Goal: Task Accomplishment & Management: Complete application form

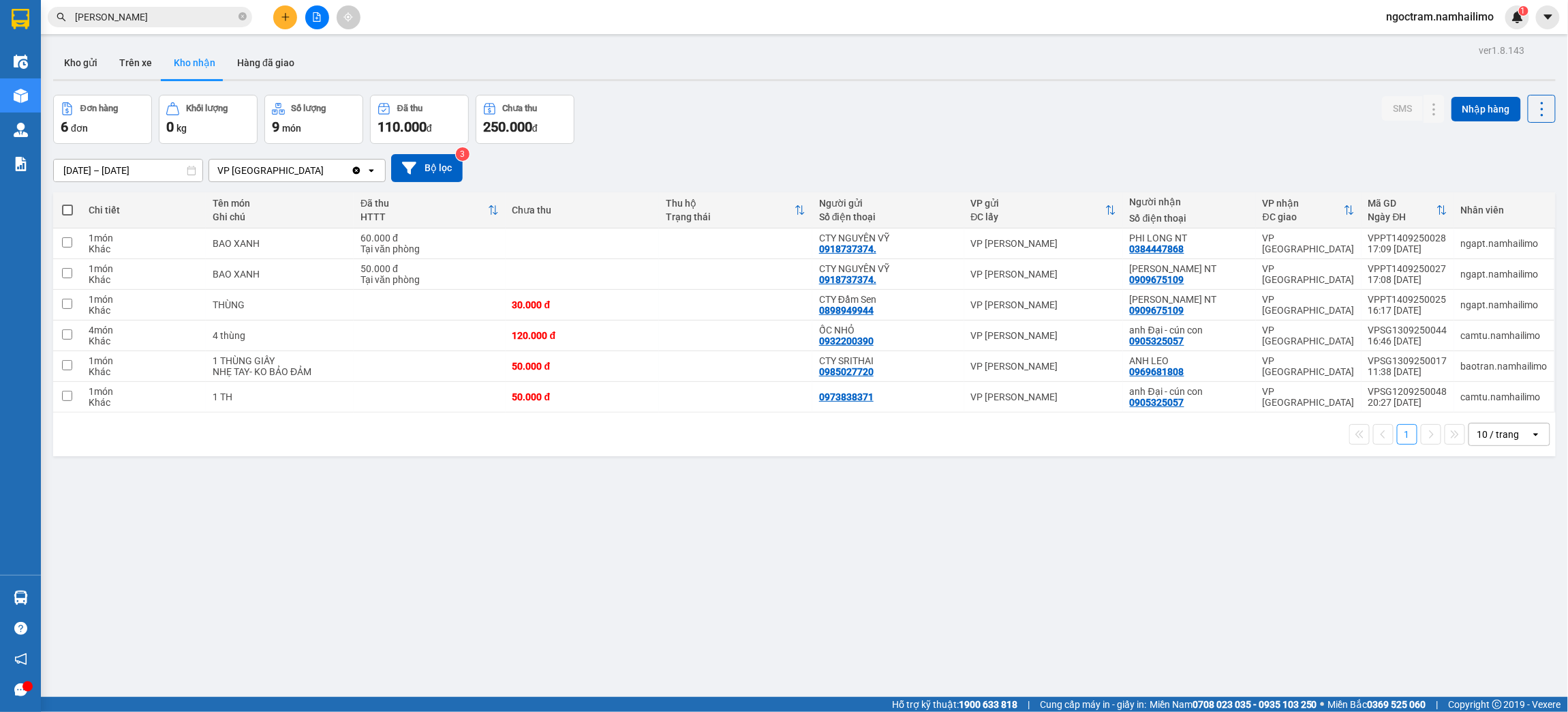
click at [284, 22] on button at bounding box center [285, 17] width 24 height 24
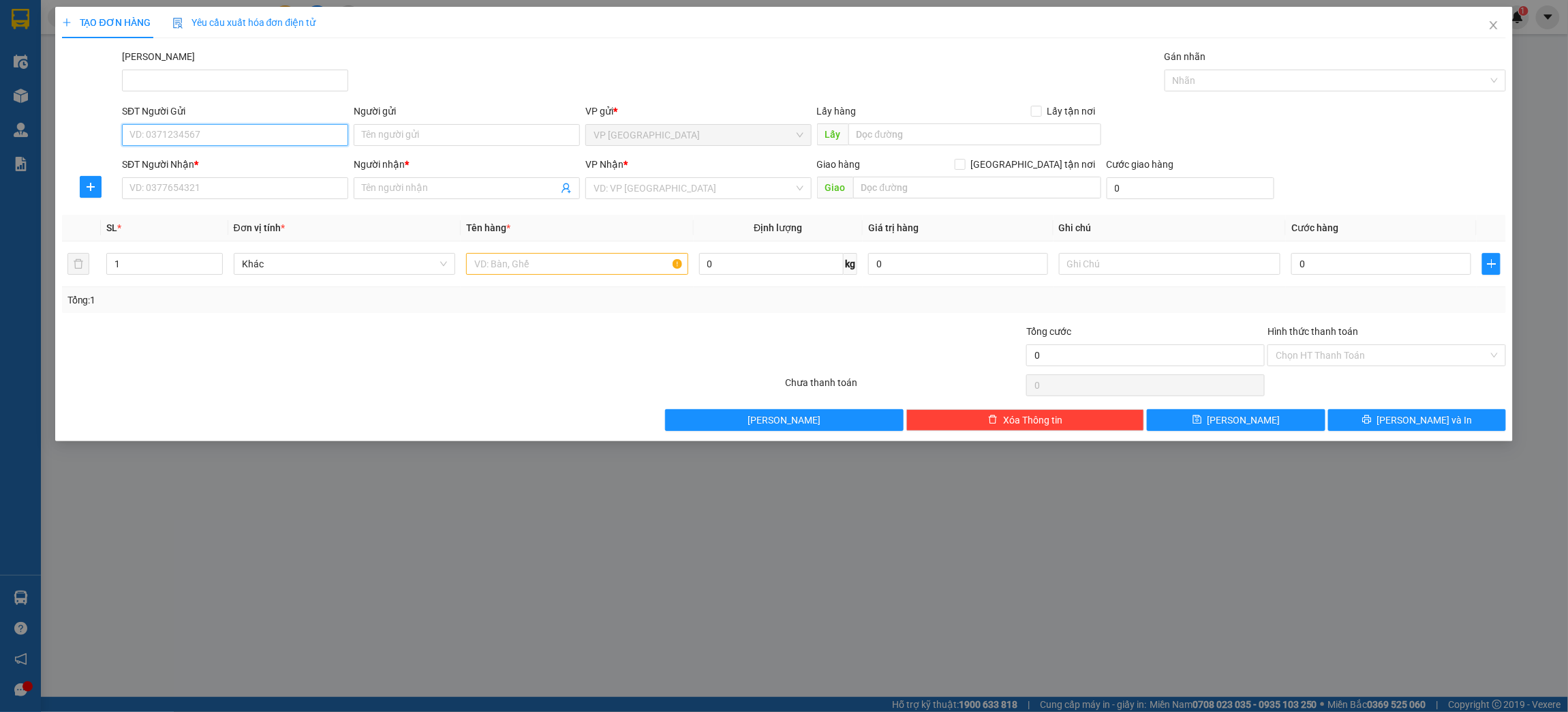
click at [244, 124] on input "SĐT Người Gửi" at bounding box center [235, 134] width 226 height 22
click at [370, 142] on input "Người gửi" at bounding box center [466, 134] width 226 height 22
type input "[PERSON_NAME]"
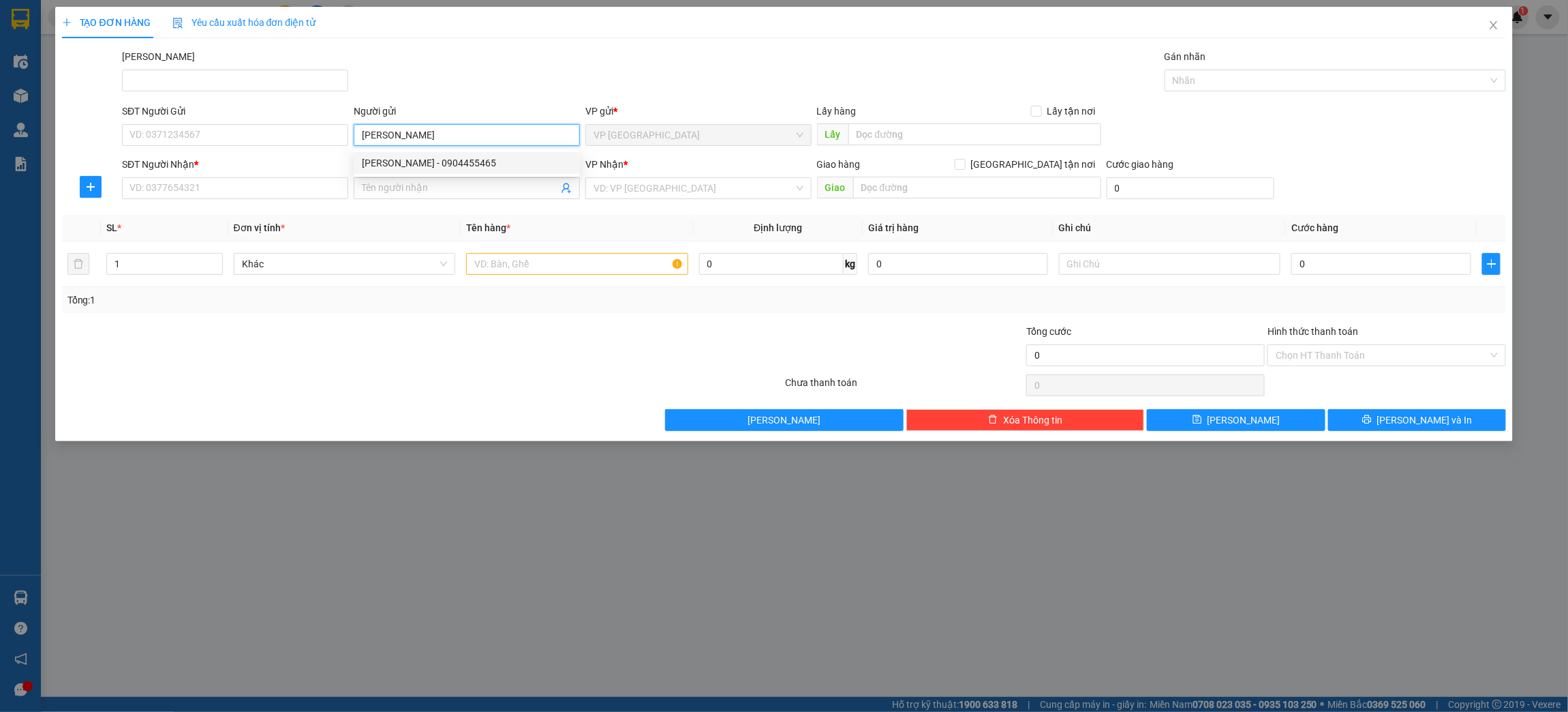
click at [423, 161] on div "[PERSON_NAME] - 0904455465" at bounding box center [466, 163] width 210 height 15
type input "0904455465"
type input "[PERSON_NAME]"
click at [420, 188] on input "Người nhận *" at bounding box center [460, 188] width 196 height 15
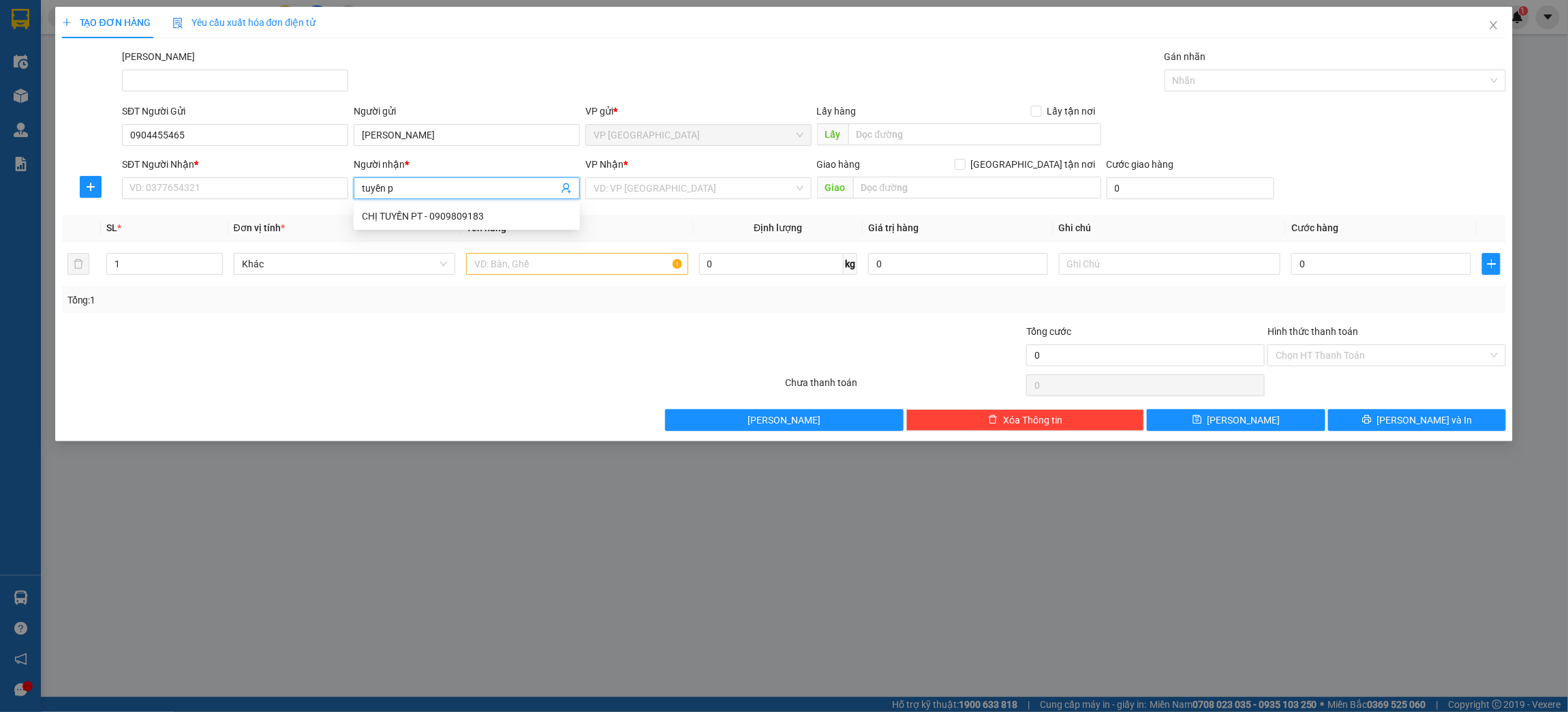
type input "tuyền pt"
click at [421, 214] on div "CHỊ TUYỀN PT - 0909809183" at bounding box center [466, 216] width 210 height 15
type input "0909809183"
type input "CHỊ TUYỀN PT"
click at [652, 190] on input "search" at bounding box center [693, 187] width 200 height 20
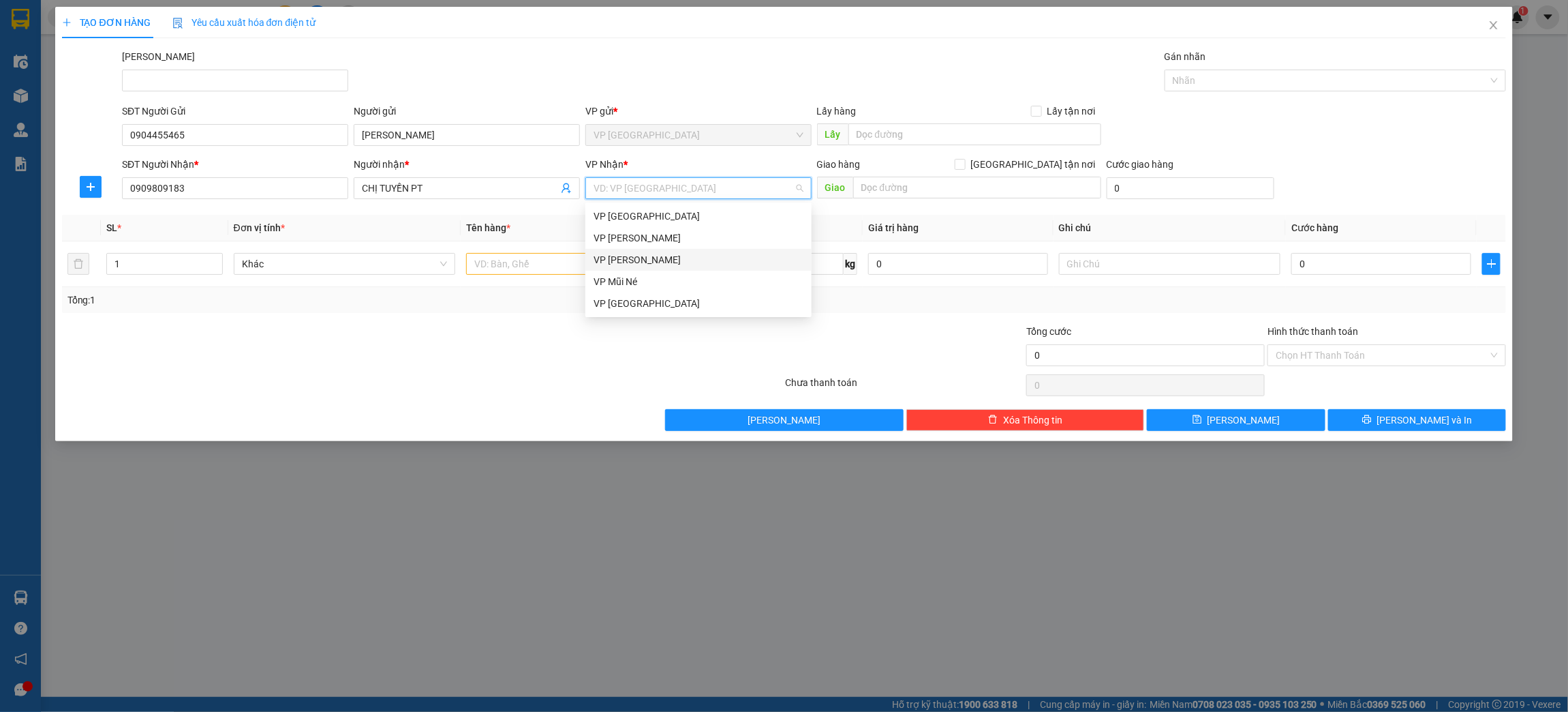
click at [670, 257] on div "VP [PERSON_NAME]" at bounding box center [698, 260] width 210 height 15
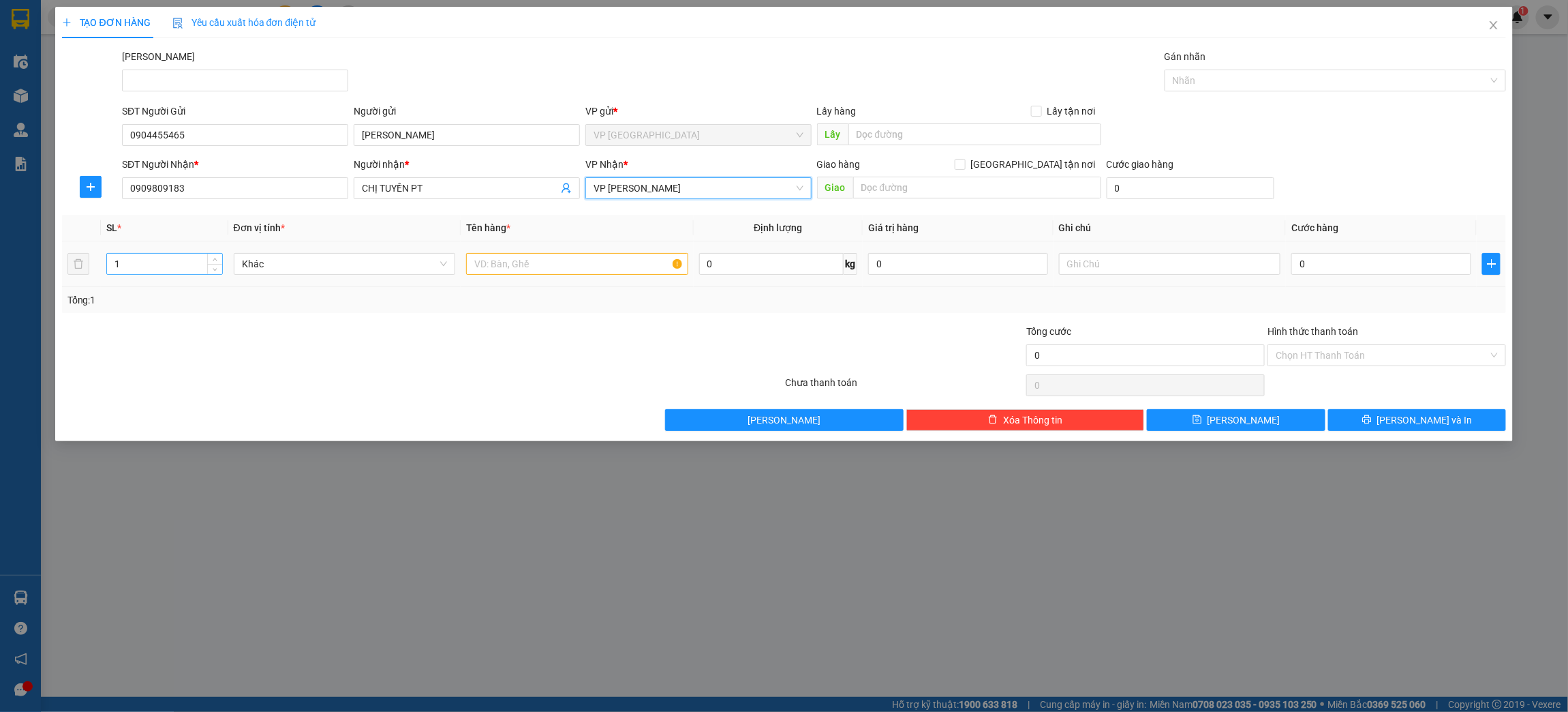
click at [200, 270] on input "1" at bounding box center [164, 264] width 115 height 20
click at [216, 261] on icon "up" at bounding box center [214, 260] width 5 height 5
type input "3"
click at [216, 261] on icon "up" at bounding box center [214, 260] width 5 height 5
click at [305, 268] on span "Khác" at bounding box center [345, 264] width 206 height 20
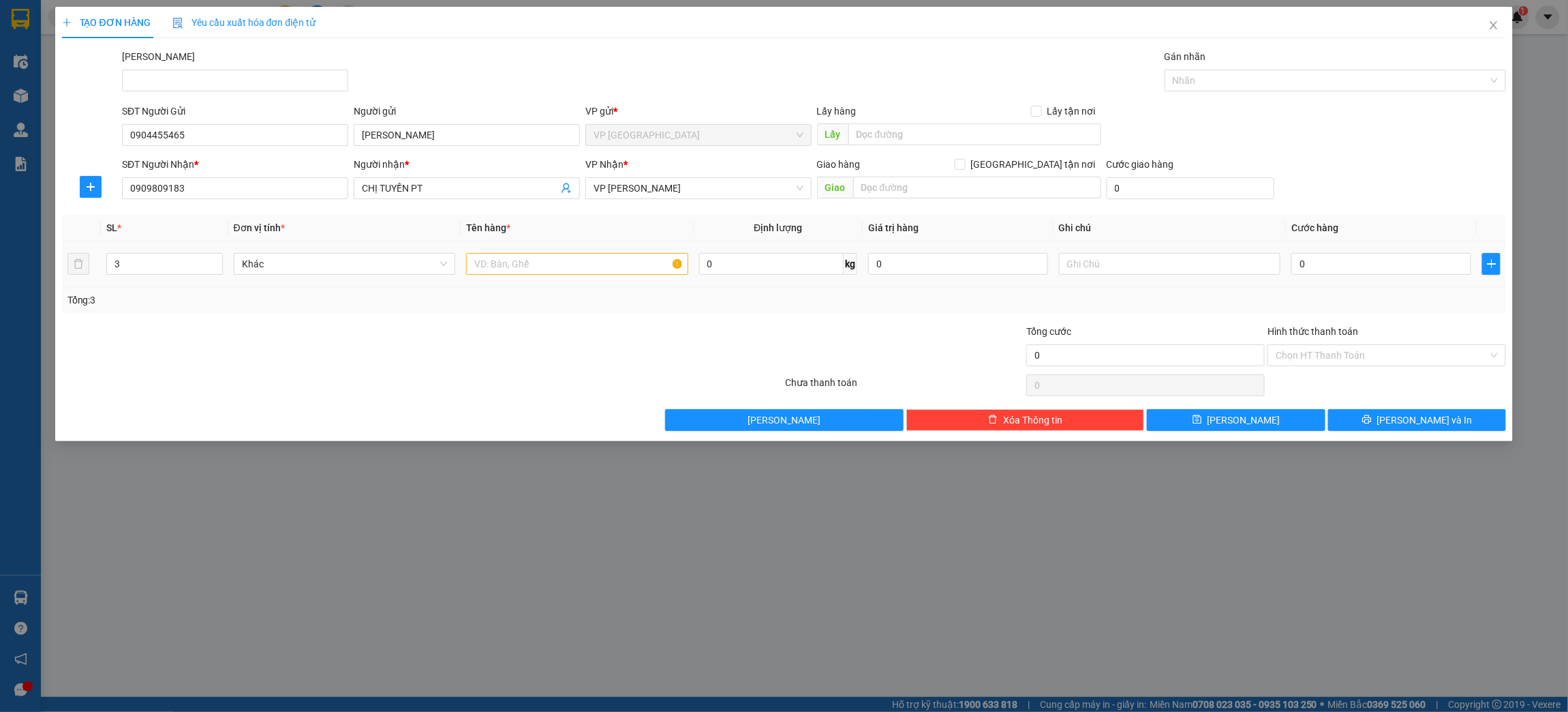
click at [549, 281] on td at bounding box center [576, 264] width 233 height 45
click at [553, 270] on input "text" at bounding box center [577, 264] width 222 height 22
click at [462, 270] on td at bounding box center [576, 264] width 233 height 45
click at [448, 268] on div "Khác" at bounding box center [345, 264] width 222 height 22
click at [527, 271] on input "text" at bounding box center [577, 264] width 222 height 22
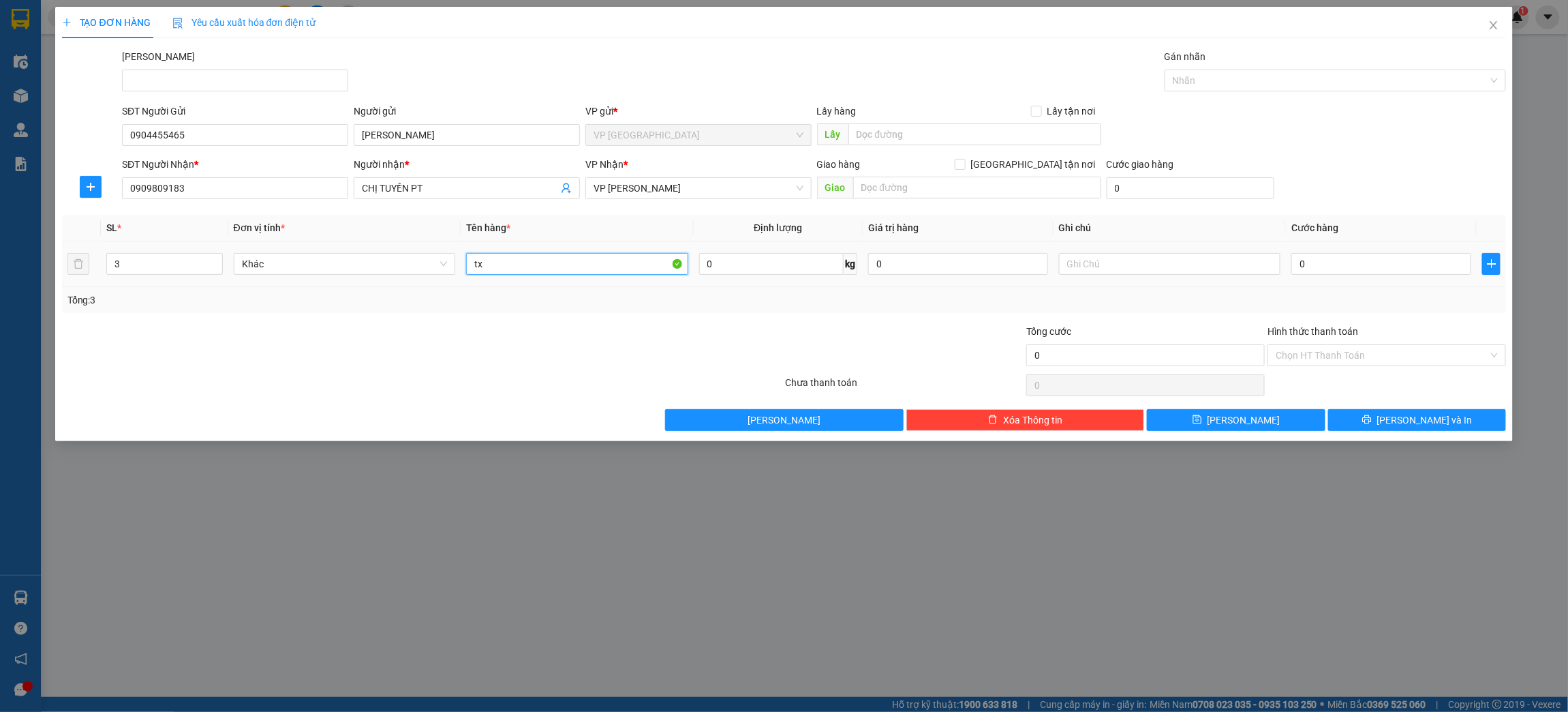
type input "t"
type input "T"
type input "XỐP"
click at [1347, 263] on input "0" at bounding box center [1381, 264] width 180 height 22
type input "2"
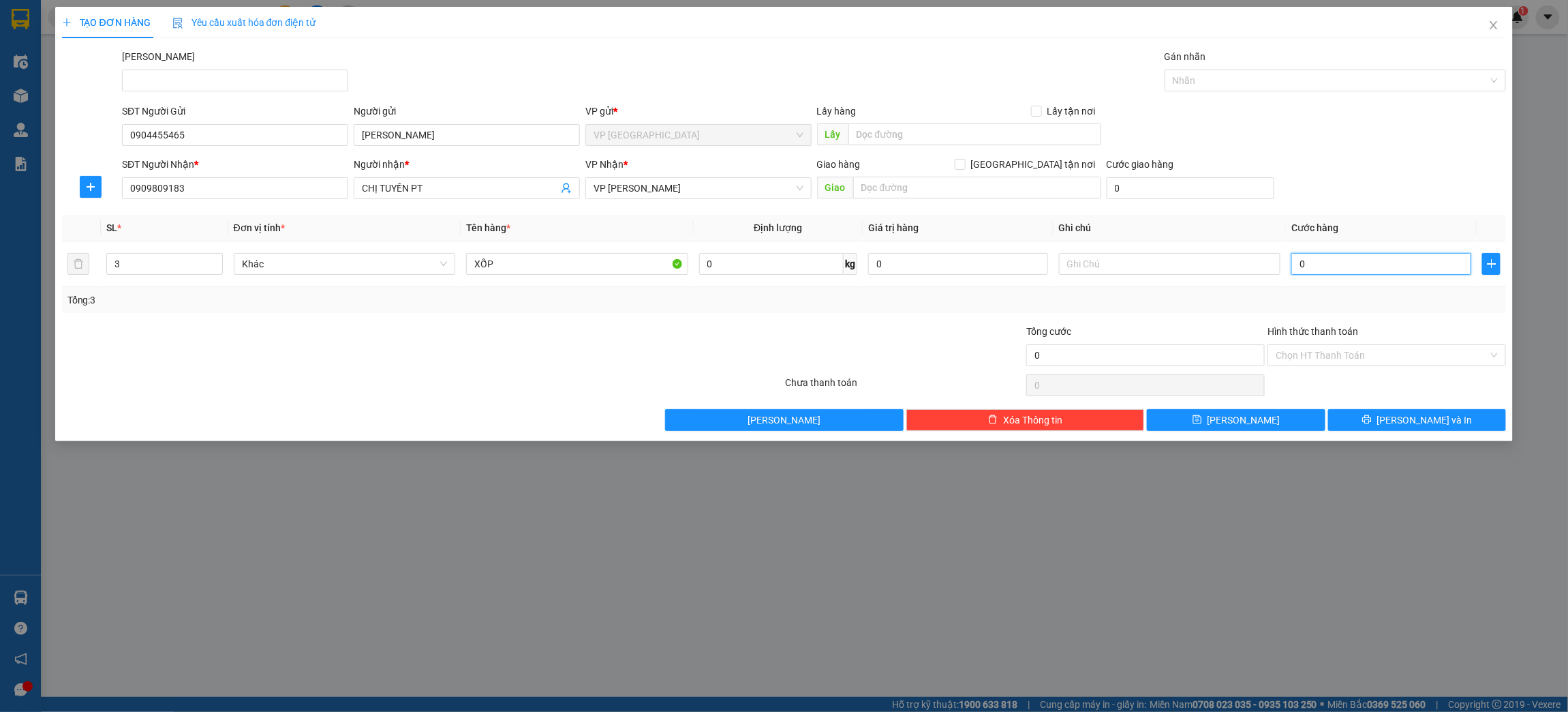
type input "2"
type input "21"
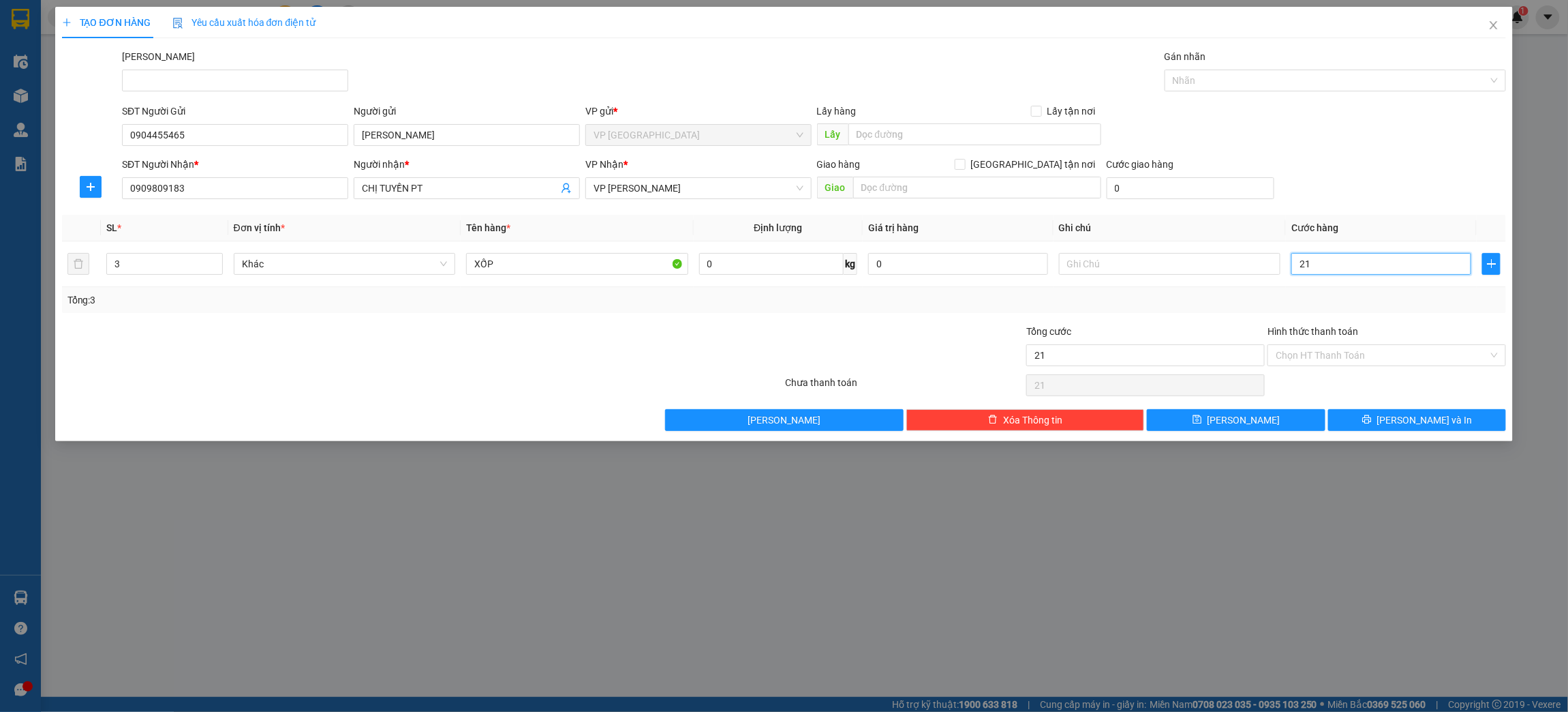
type input "210"
type input "2.100"
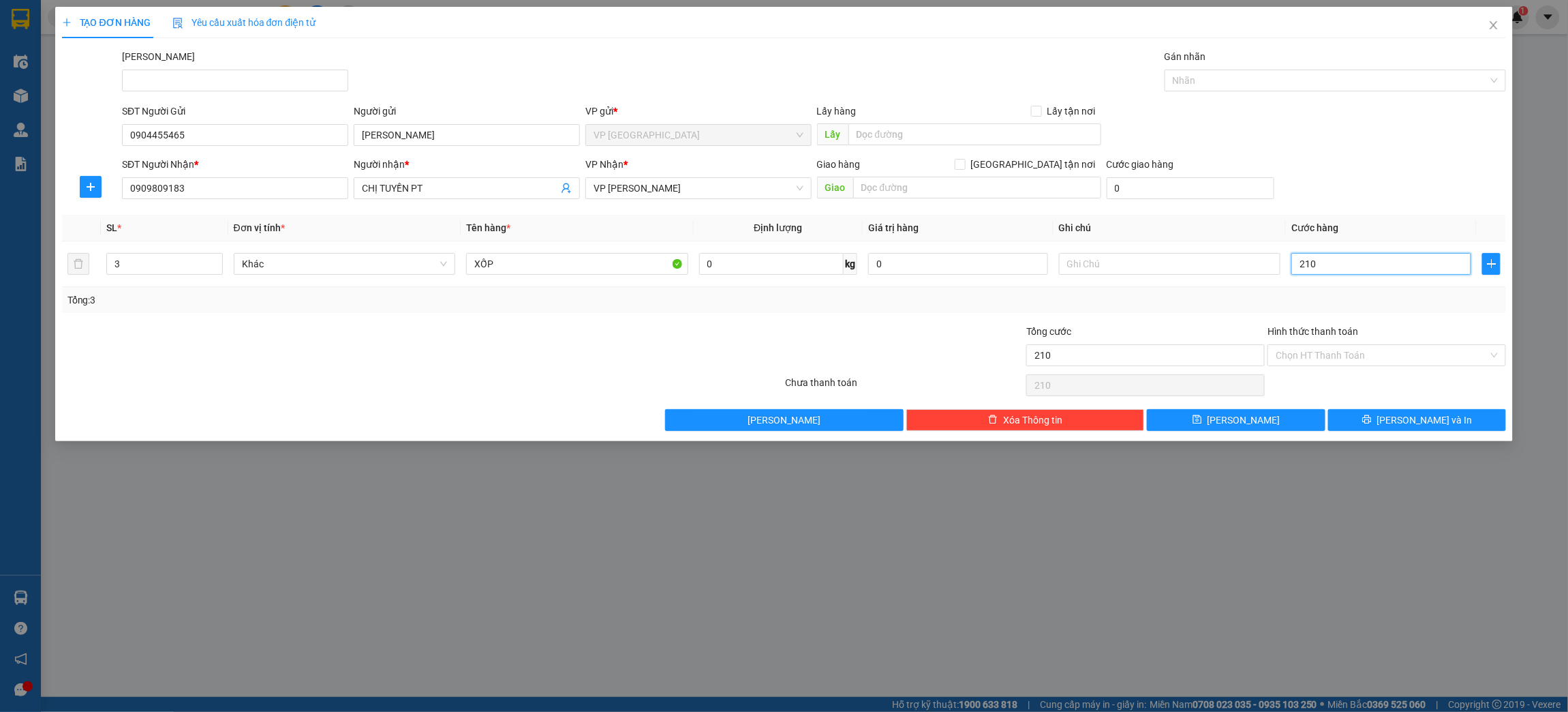
type input "2.100"
type input "21.000"
type input "210.000"
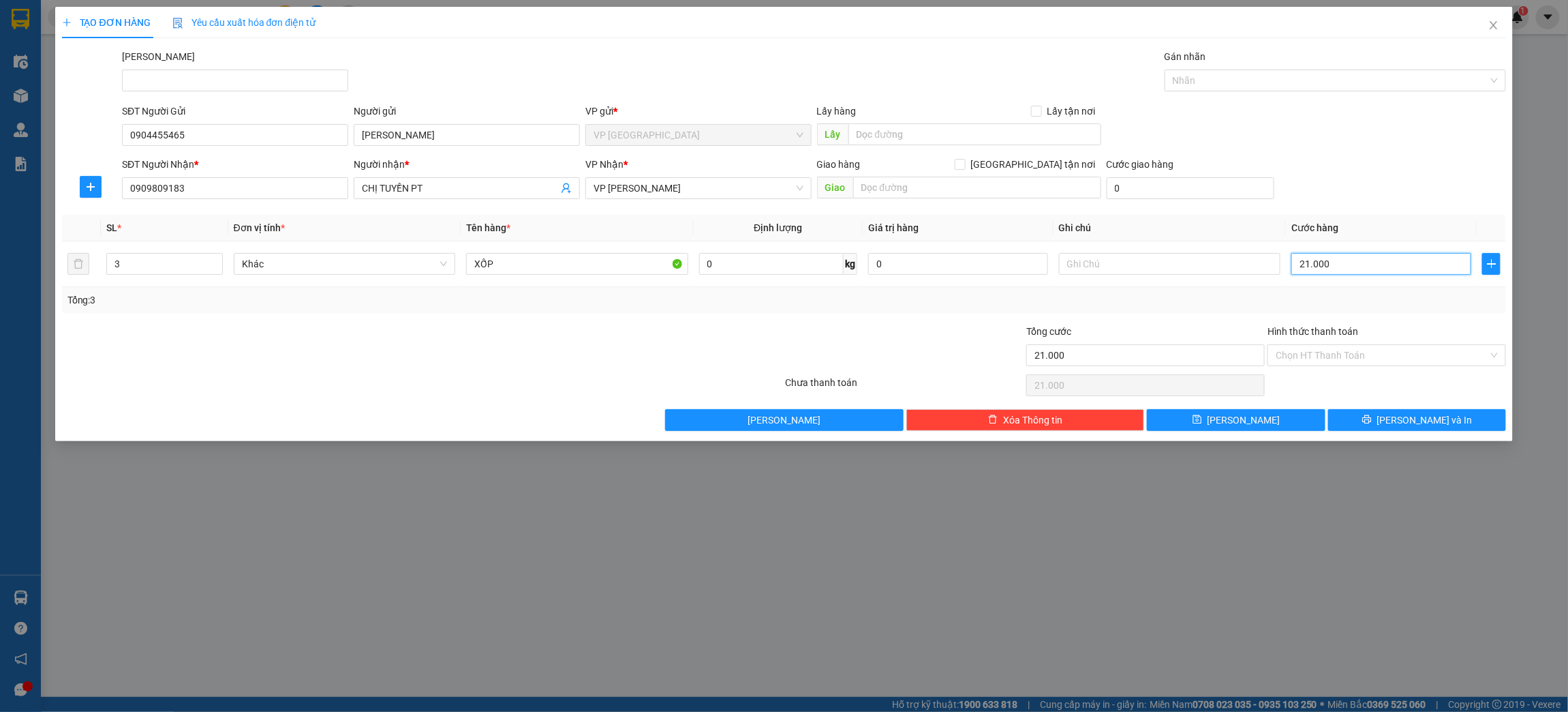
type input "210.000"
click at [927, 319] on div "Transit Pickup Surcharge Ids Transit Deliver Surcharge Ids Transit Deliver Surc…" at bounding box center [784, 240] width 1444 height 382
click at [1479, 423] on button "[PERSON_NAME] và In" at bounding box center [1416, 419] width 178 height 22
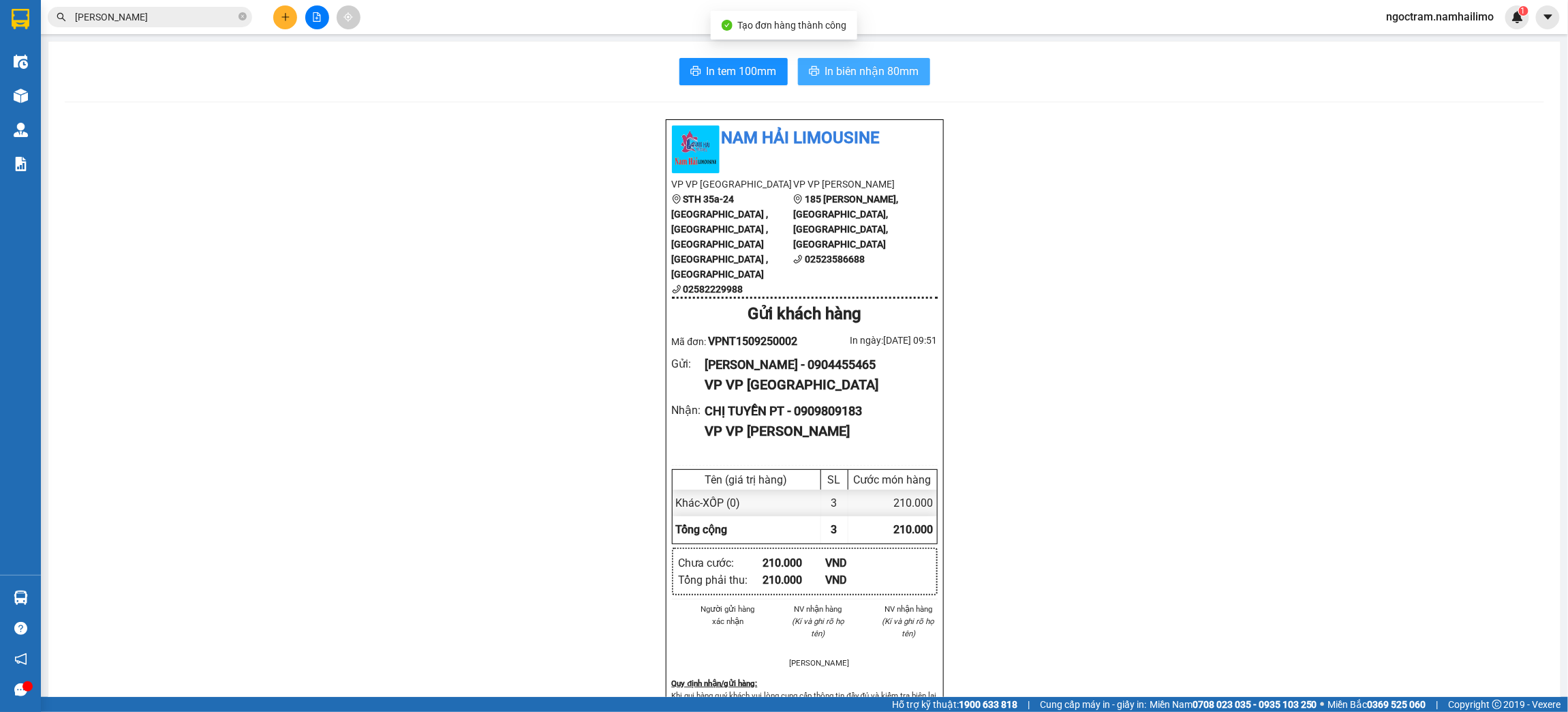
click at [871, 75] on span "In biên nhận 80mm" at bounding box center [872, 71] width 94 height 17
click at [292, 18] on button at bounding box center [285, 17] width 24 height 24
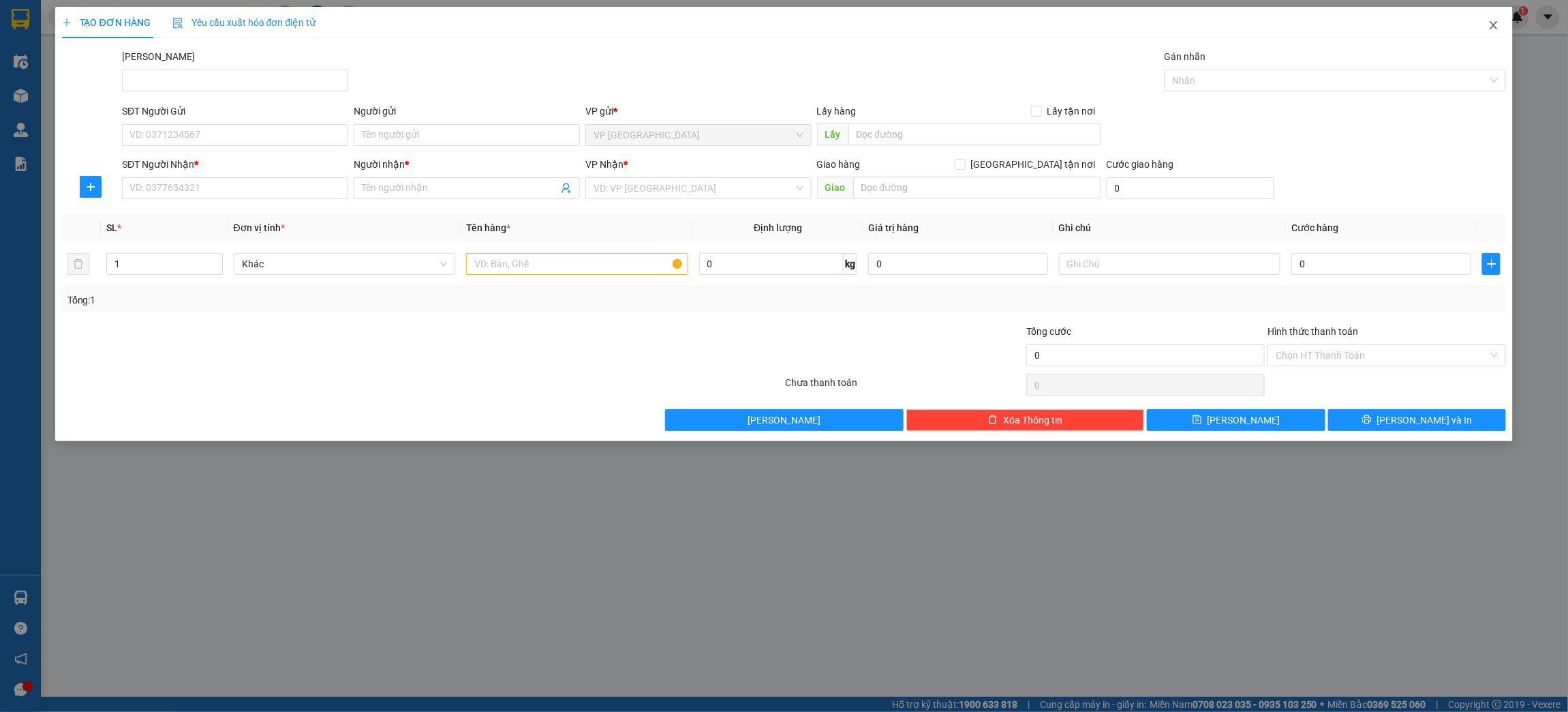
click at [1491, 29] on icon "close" at bounding box center [1494, 25] width 8 height 8
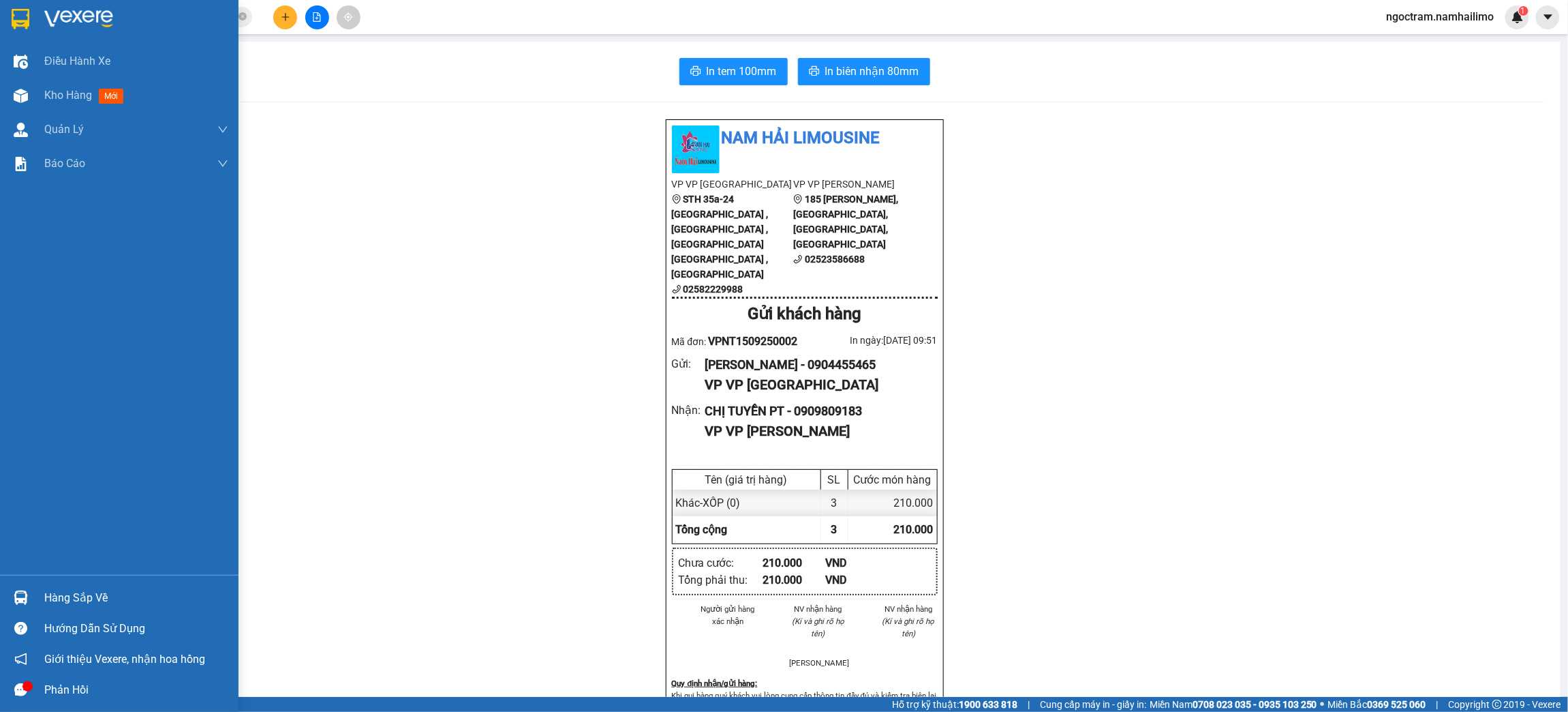
click at [39, 18] on div at bounding box center [119, 22] width 238 height 44
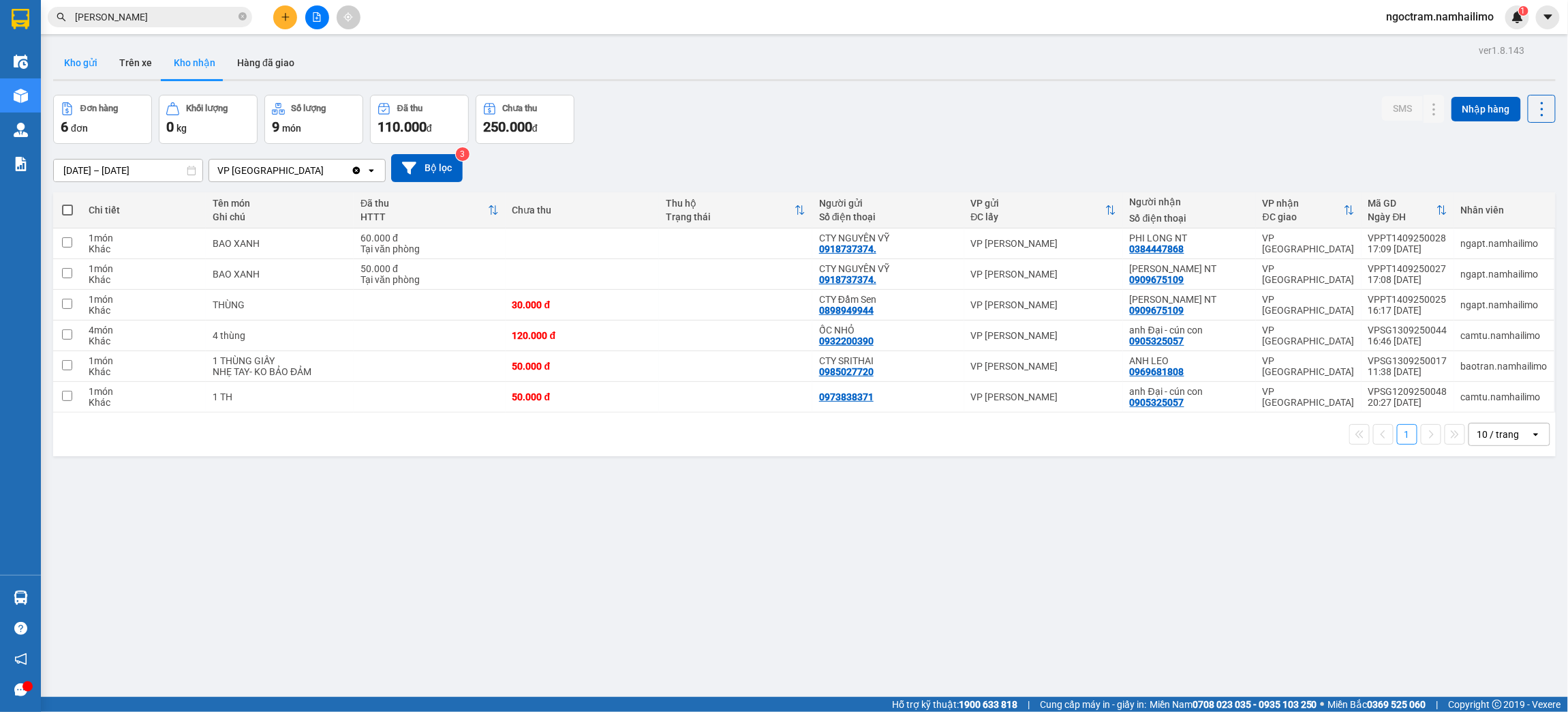
click at [94, 69] on button "Kho gửi" at bounding box center [80, 63] width 55 height 33
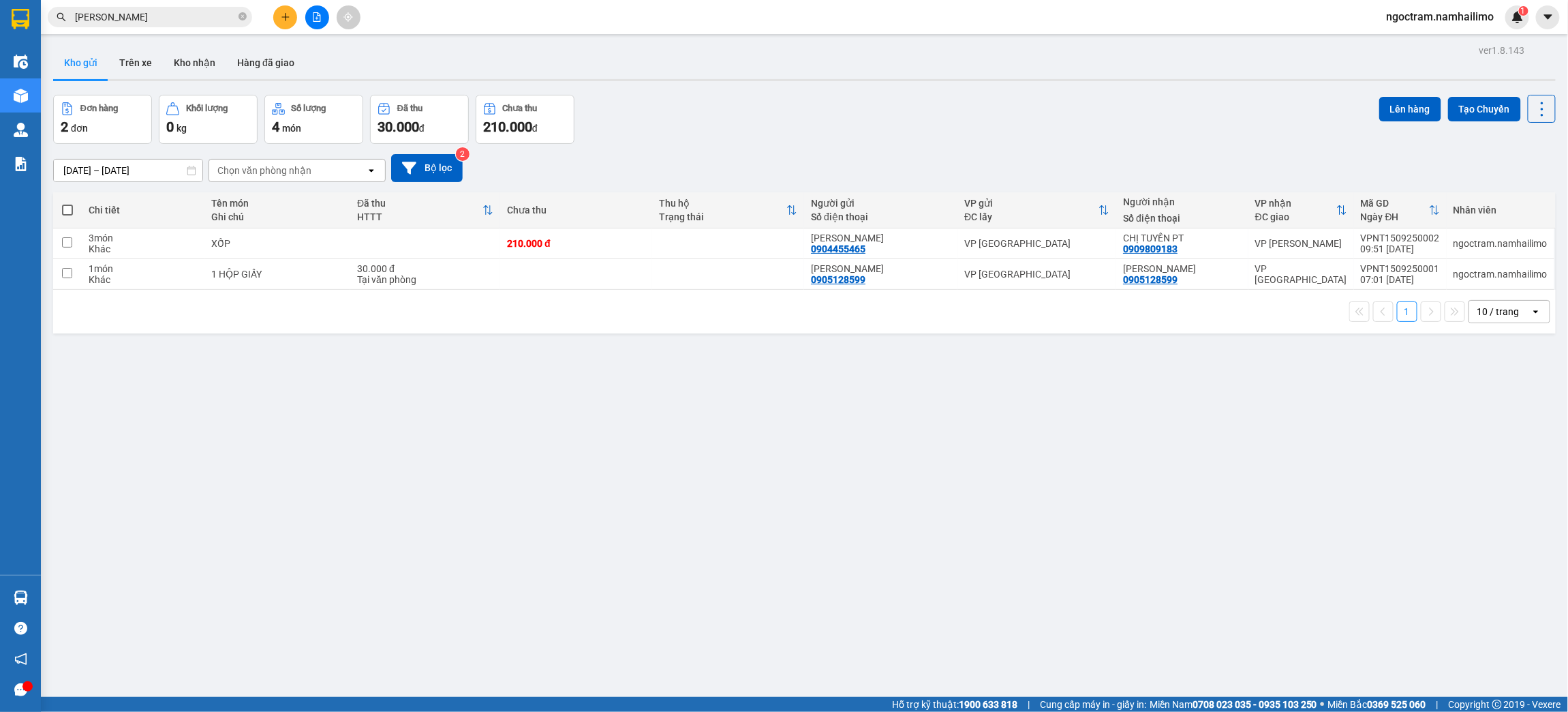
click at [290, 20] on icon "plus" at bounding box center [286, 17] width 10 height 10
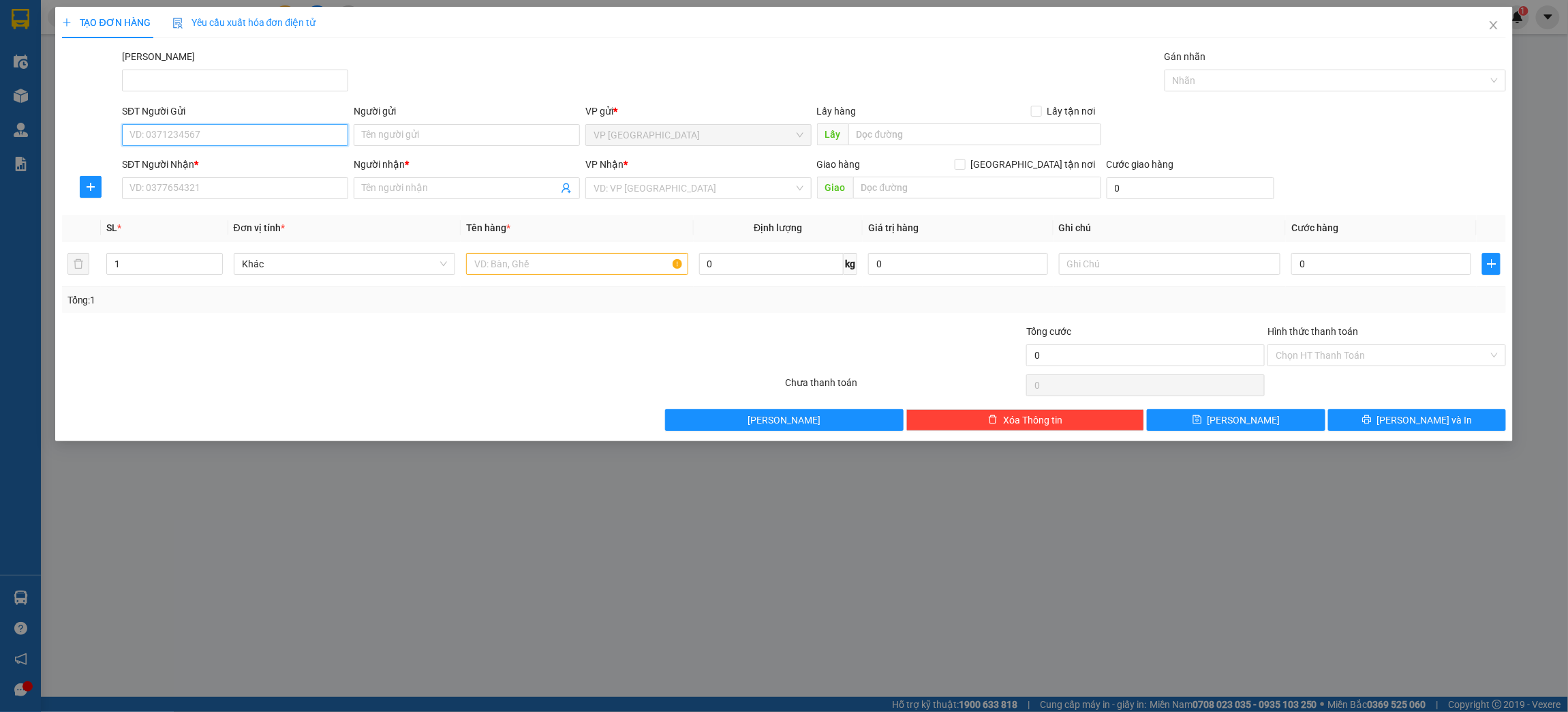
click at [267, 144] on input "SĐT Người Gửi" at bounding box center [235, 134] width 226 height 22
type input "0706324587"
click at [245, 169] on div "0706324587 - Tuấn" at bounding box center [235, 163] width 210 height 15
type input "Tuấn"
type input "0901357599"
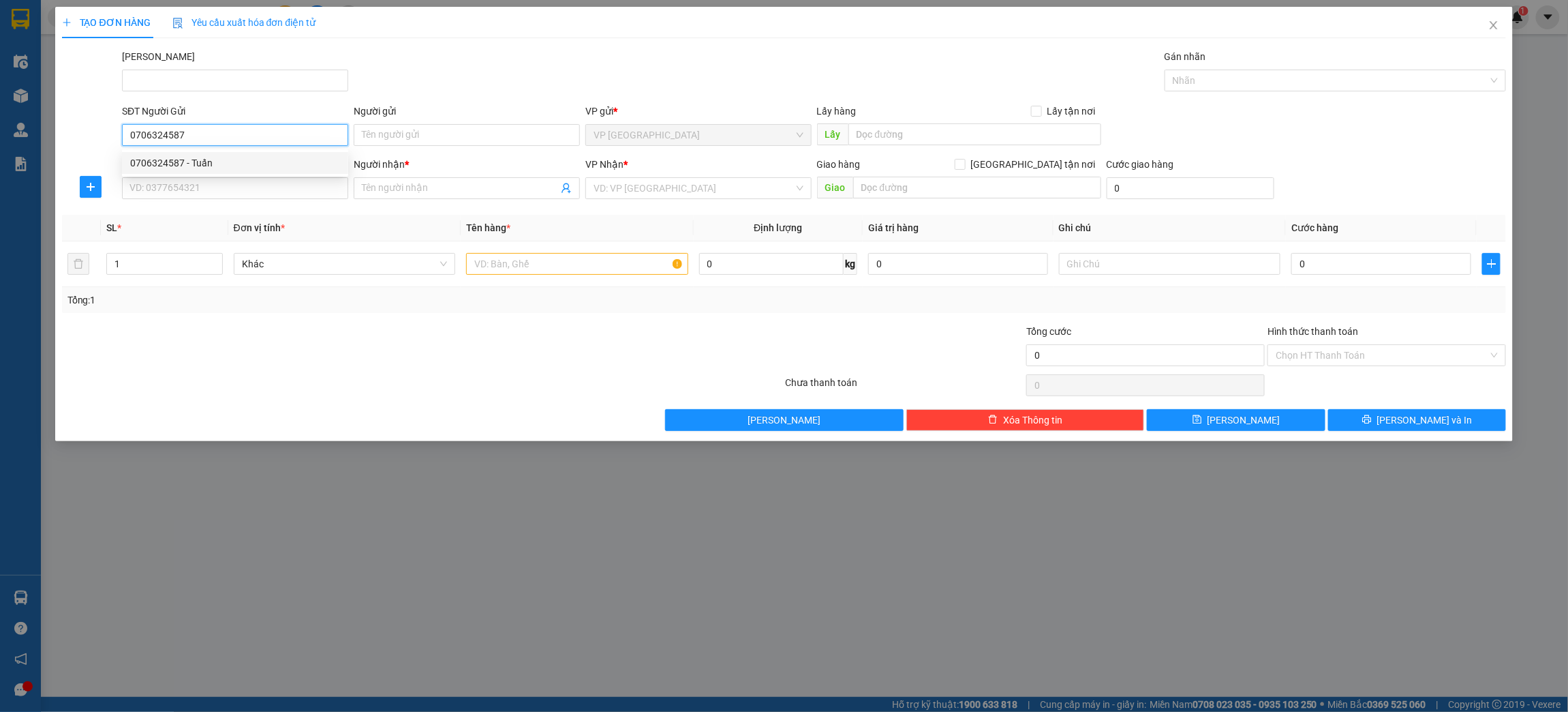
type input "Duy"
type input "30.000"
type input "0706324587"
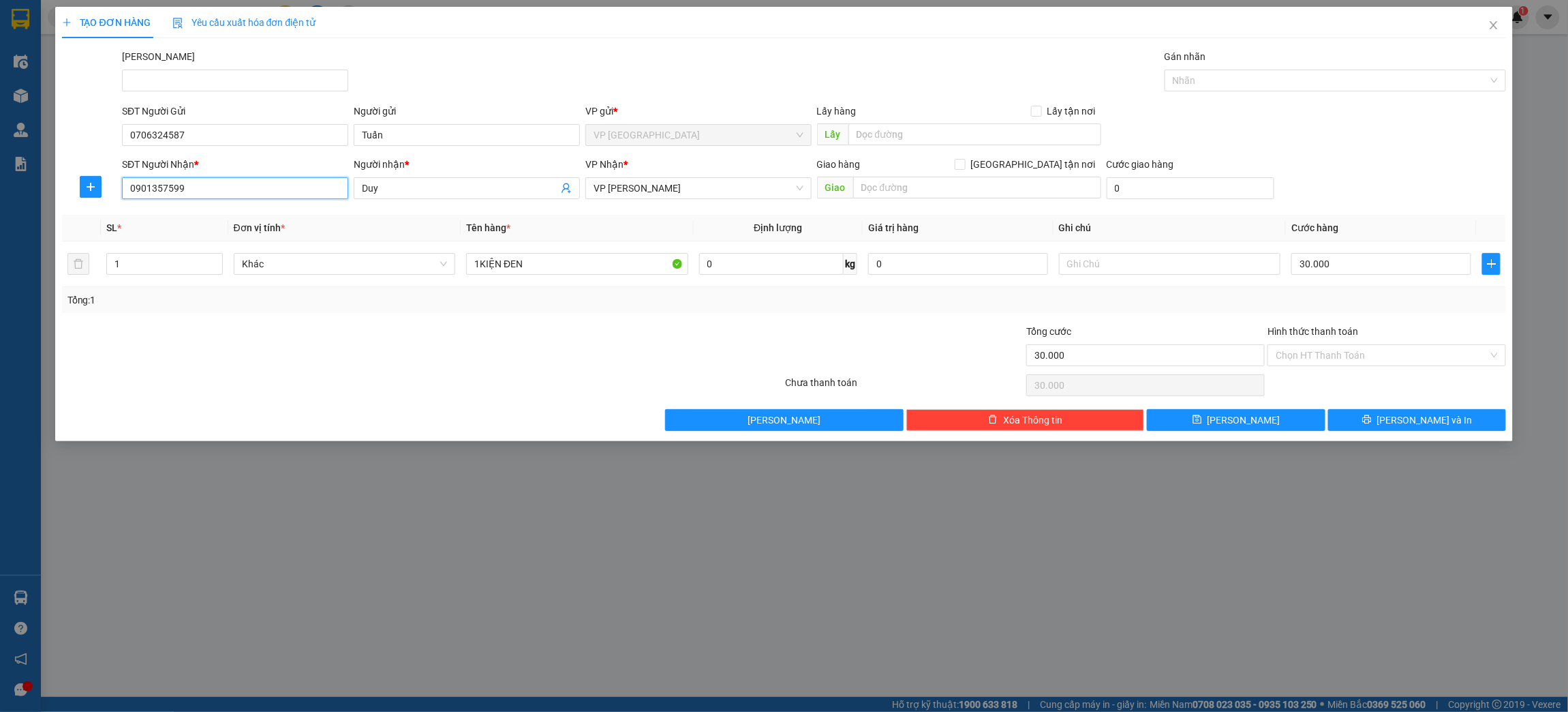
click at [297, 185] on input "0901357599" at bounding box center [235, 187] width 226 height 22
type input "0832079339"
click at [272, 219] on div "0832079339 - Sáng" at bounding box center [235, 216] width 210 height 15
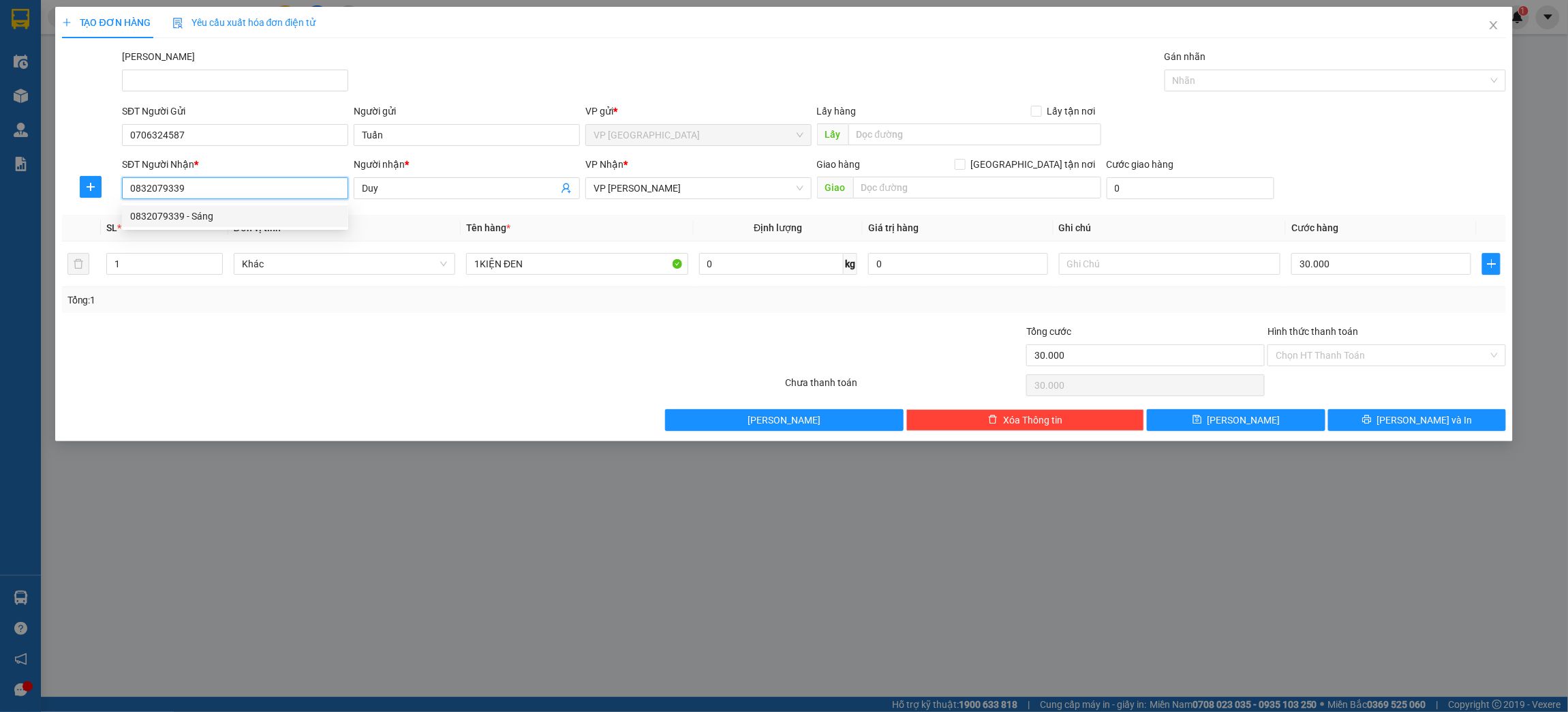
type input "Sáng"
type input "0832079339"
click at [1409, 425] on span "[PERSON_NAME] và In" at bounding box center [1424, 420] width 96 height 15
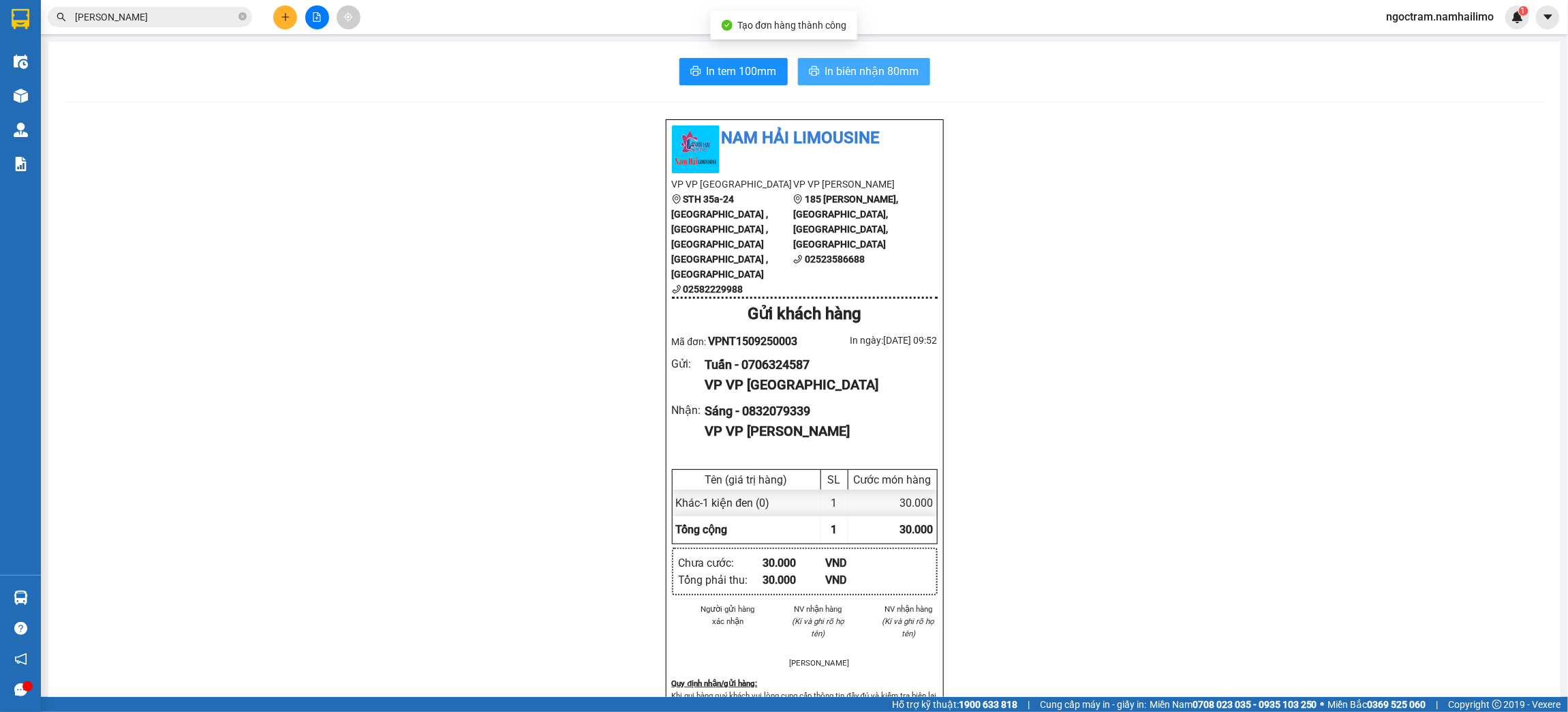
click at [832, 74] on span "In biên nhận 80mm" at bounding box center [872, 71] width 94 height 17
click at [136, 425] on div "Nam Hải [GEOGRAPHIC_DATA] VP VP [GEOGRAPHIC_DATA] STH 35a-[GEOGRAPHIC_DATA] , […" at bounding box center [804, 680] width 1479 height 1123
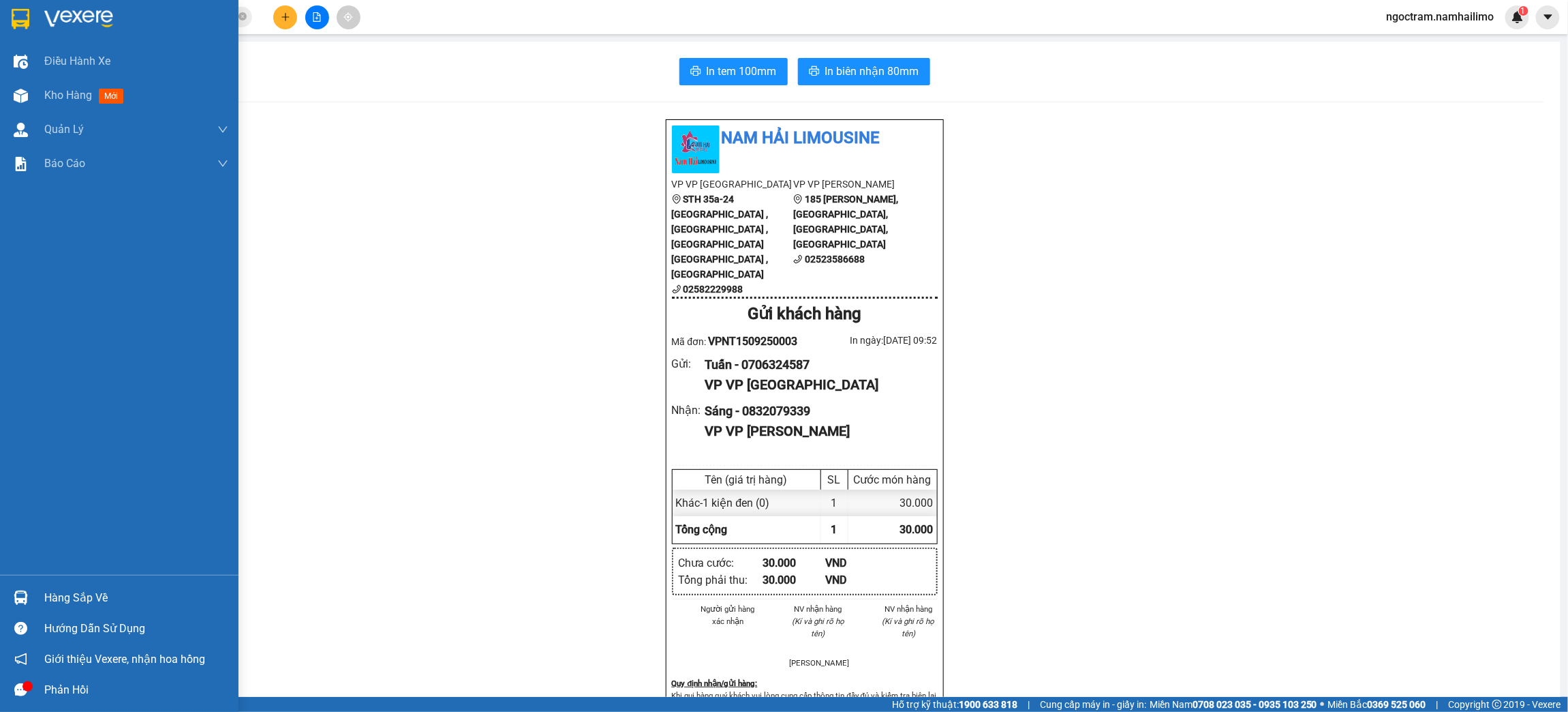
click at [15, 13] on img at bounding box center [20, 18] width 17 height 20
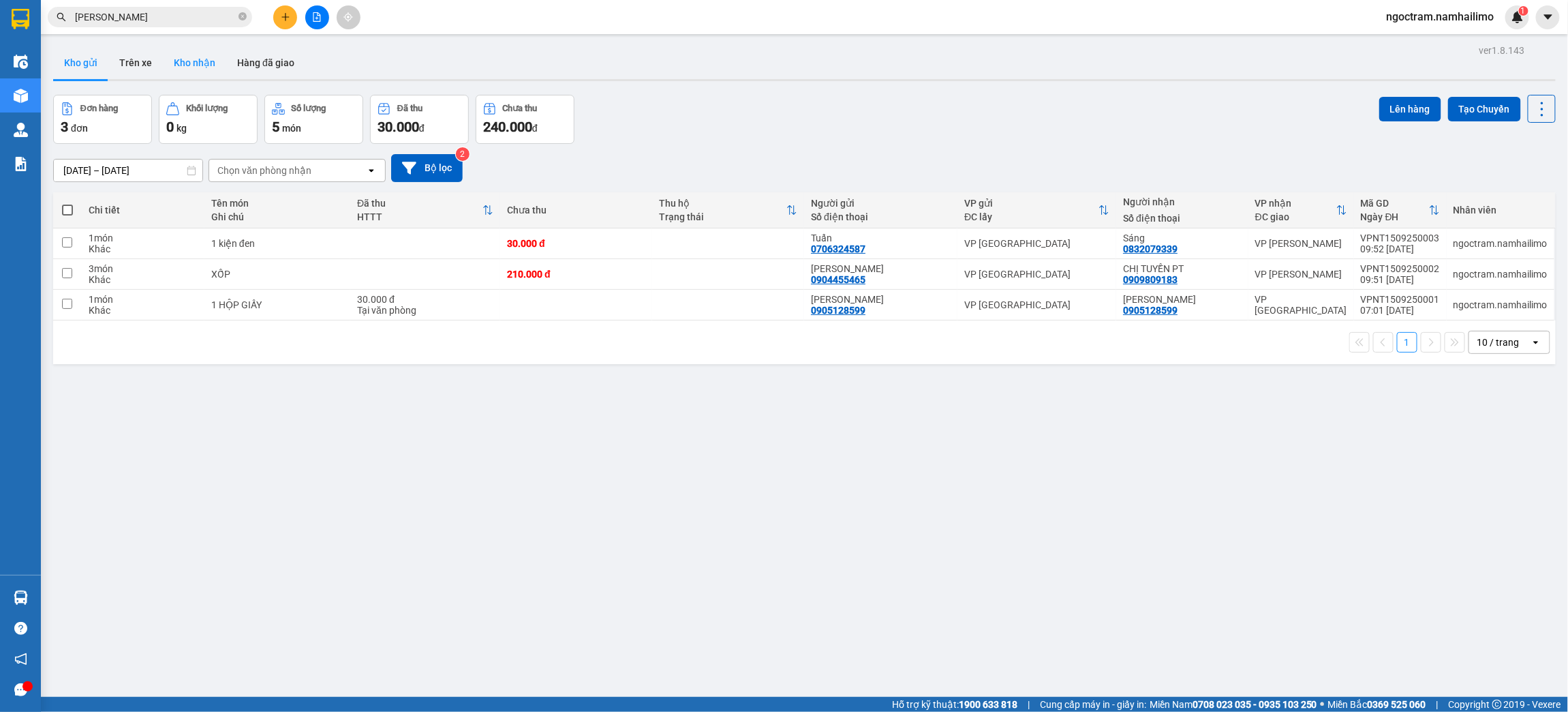
click at [199, 66] on button "Kho nhận" at bounding box center [195, 63] width 64 height 33
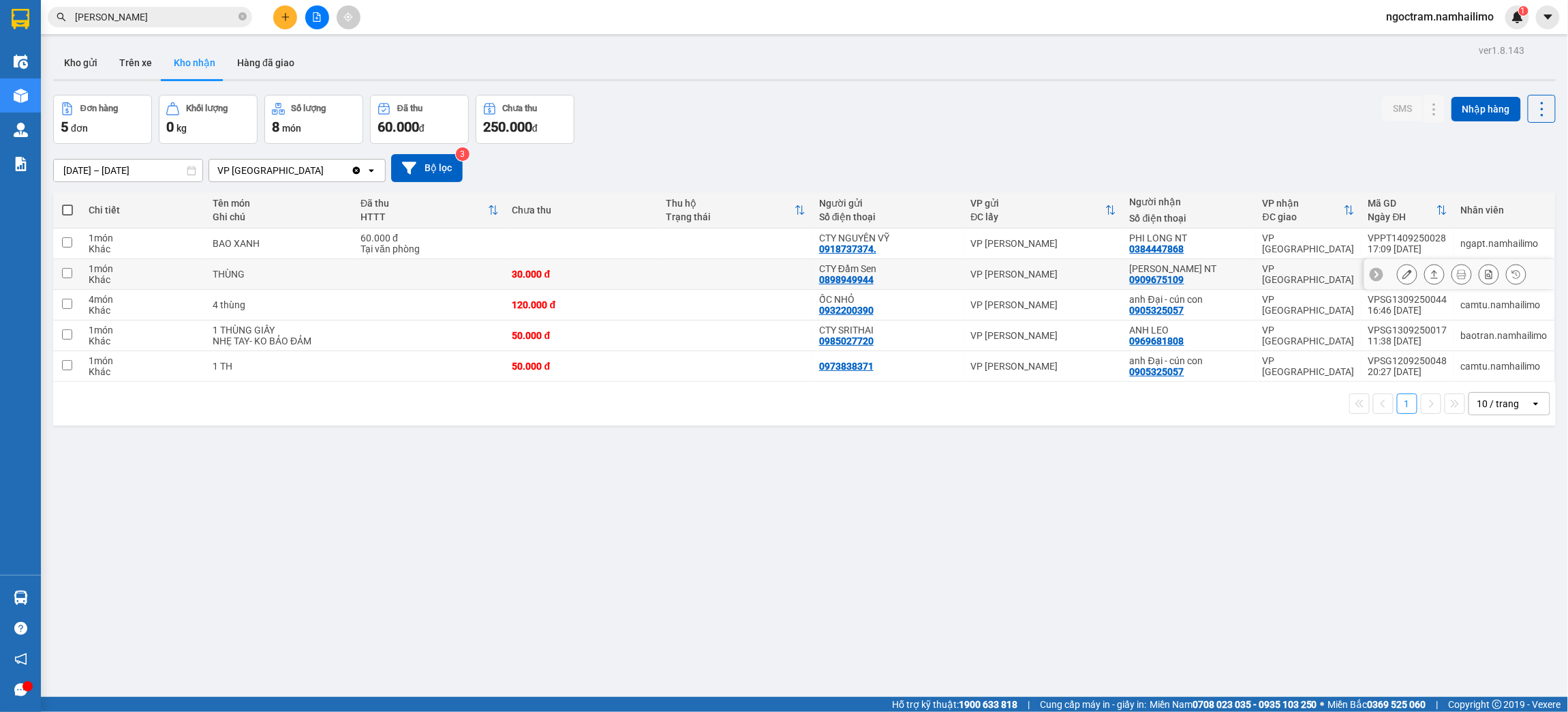
click at [1402, 272] on icon at bounding box center [1407, 274] width 10 height 10
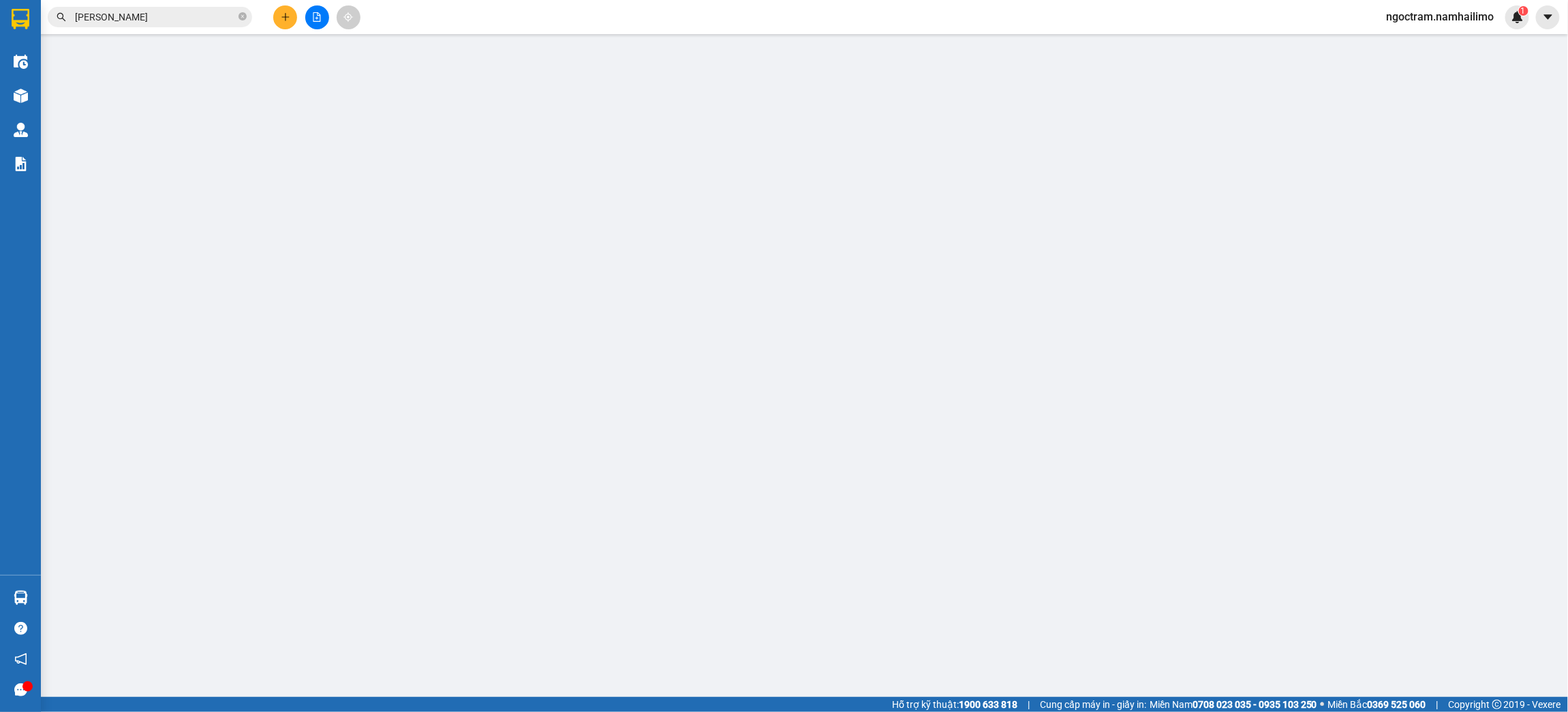
type input "0898949944"
type input "CTY Đầm Sen"
type input "0909675109"
type input "[PERSON_NAME] NT"
type input "30.000"
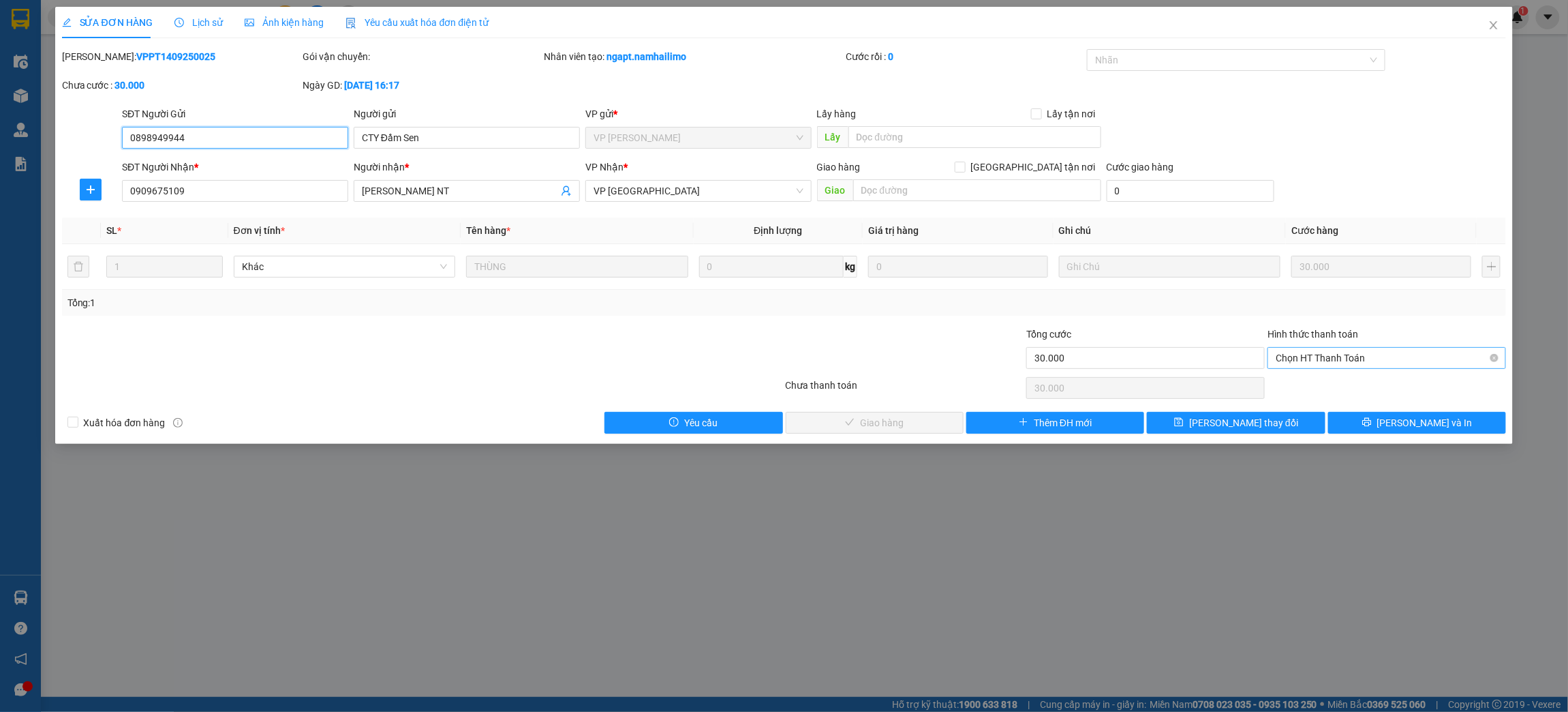
click at [1408, 360] on span "Chọn HT Thanh Toán" at bounding box center [1386, 357] width 222 height 20
drag, startPoint x: 1392, startPoint y: 374, endPoint x: 1392, endPoint y: 381, distance: 7.0
click at [1392, 381] on div "Tại văn phòng" at bounding box center [1386, 384] width 238 height 22
type input "0"
click at [942, 421] on button "[PERSON_NAME] và Giao hàng" at bounding box center [875, 422] width 178 height 22
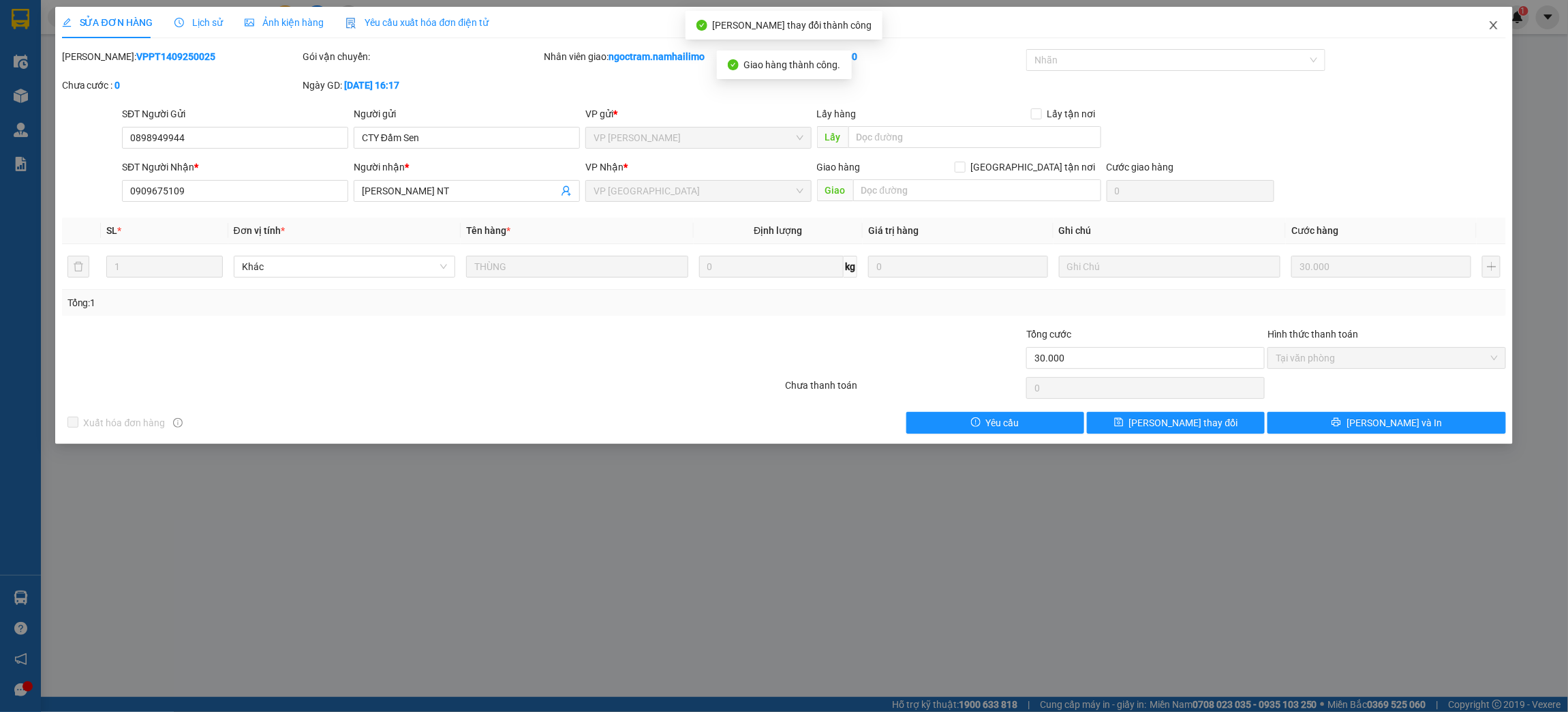
click at [1495, 24] on icon "close" at bounding box center [1494, 25] width 8 height 8
